Goal: Navigation & Orientation: Find specific page/section

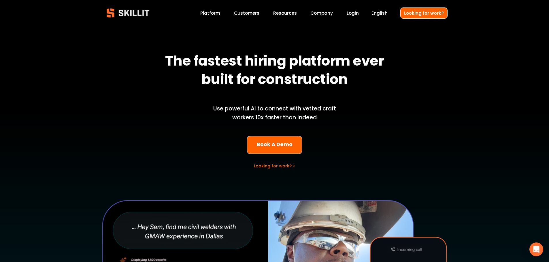
click at [319, 15] on link "Company" at bounding box center [321, 13] width 22 height 8
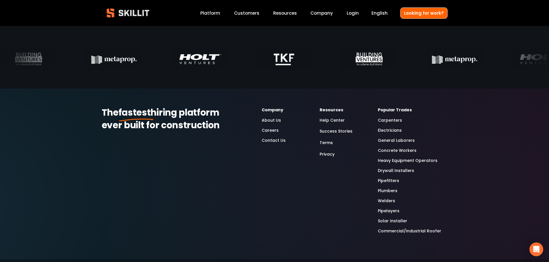
scroll to position [1926, 0]
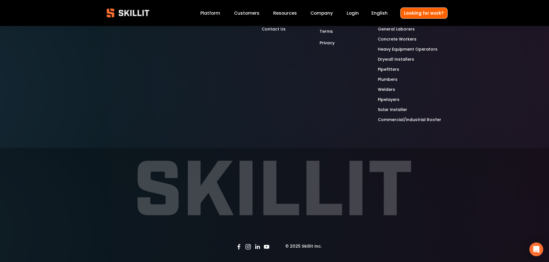
click at [257, 246] on use "LinkedIn" at bounding box center [258, 247] width 12 height 12
click at [122, 13] on img at bounding box center [128, 12] width 52 height 17
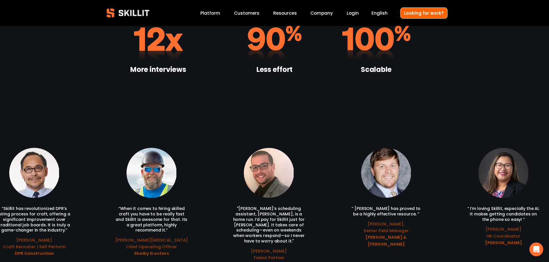
scroll to position [1239, 0]
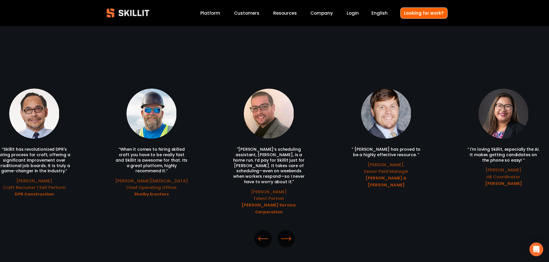
click at [286, 234] on icon "\a \a \a Next\a \a" at bounding box center [286, 239] width 10 height 10
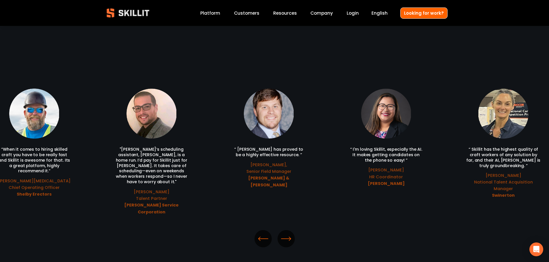
click at [286, 234] on icon "\a \a \a Next\a \a" at bounding box center [286, 239] width 10 height 10
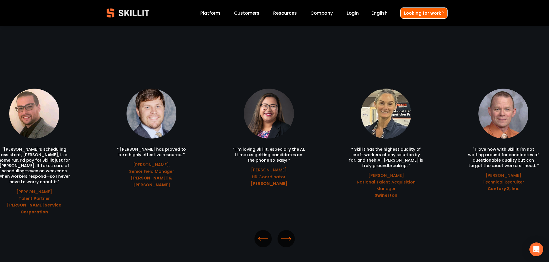
click at [286, 234] on icon "\a \a \a Next\a \a" at bounding box center [286, 239] width 10 height 10
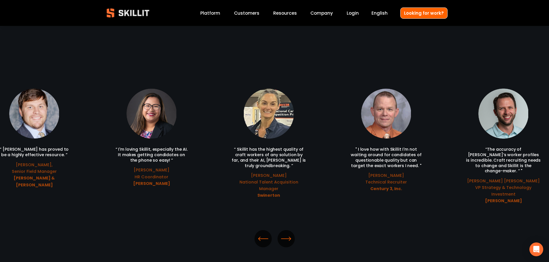
click at [286, 234] on icon "\a \a \a Next\a \a" at bounding box center [286, 239] width 10 height 10
